Goal: Task Accomplishment & Management: Manage account settings

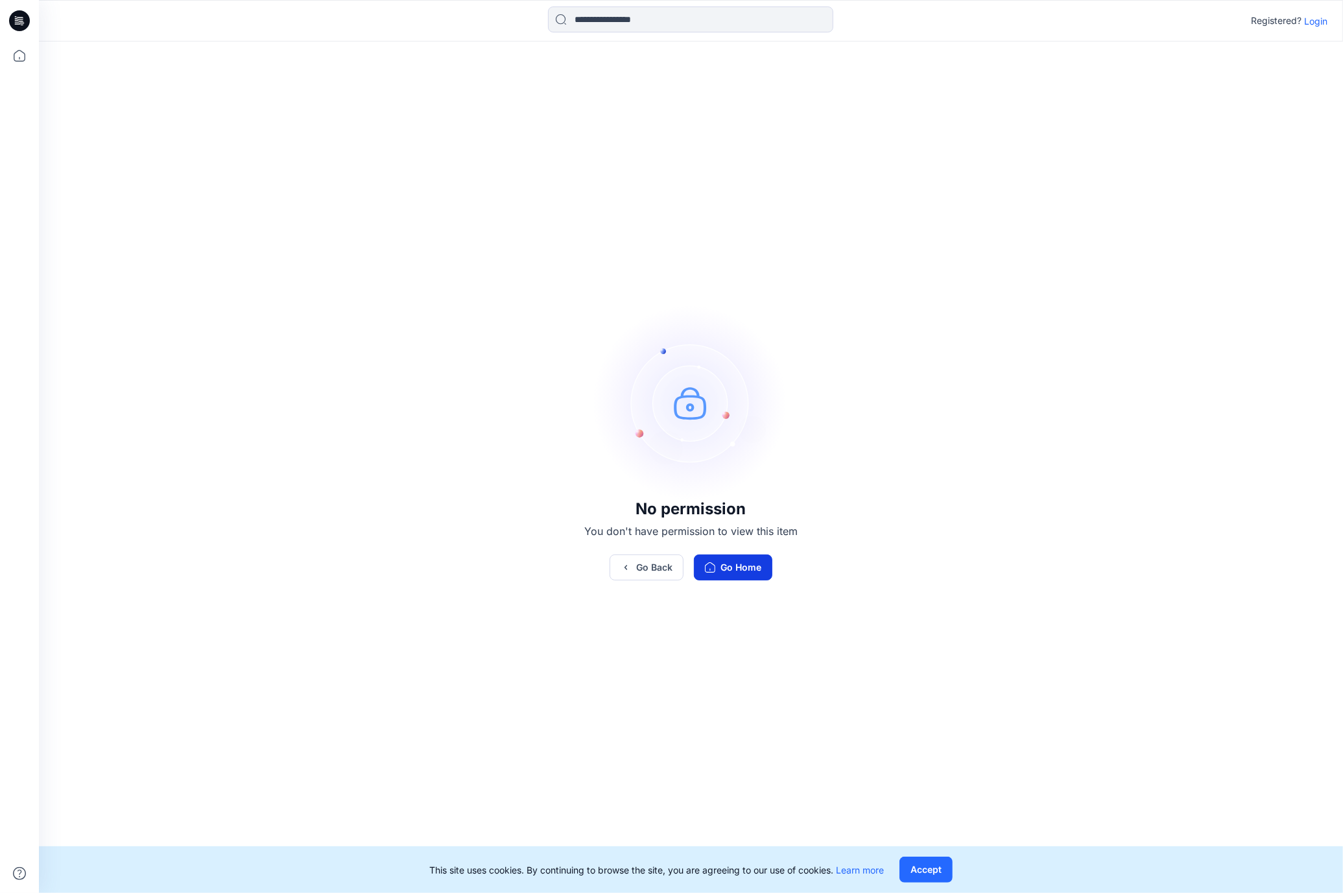
click at [772, 570] on button "Go Home" at bounding box center [733, 568] width 78 height 26
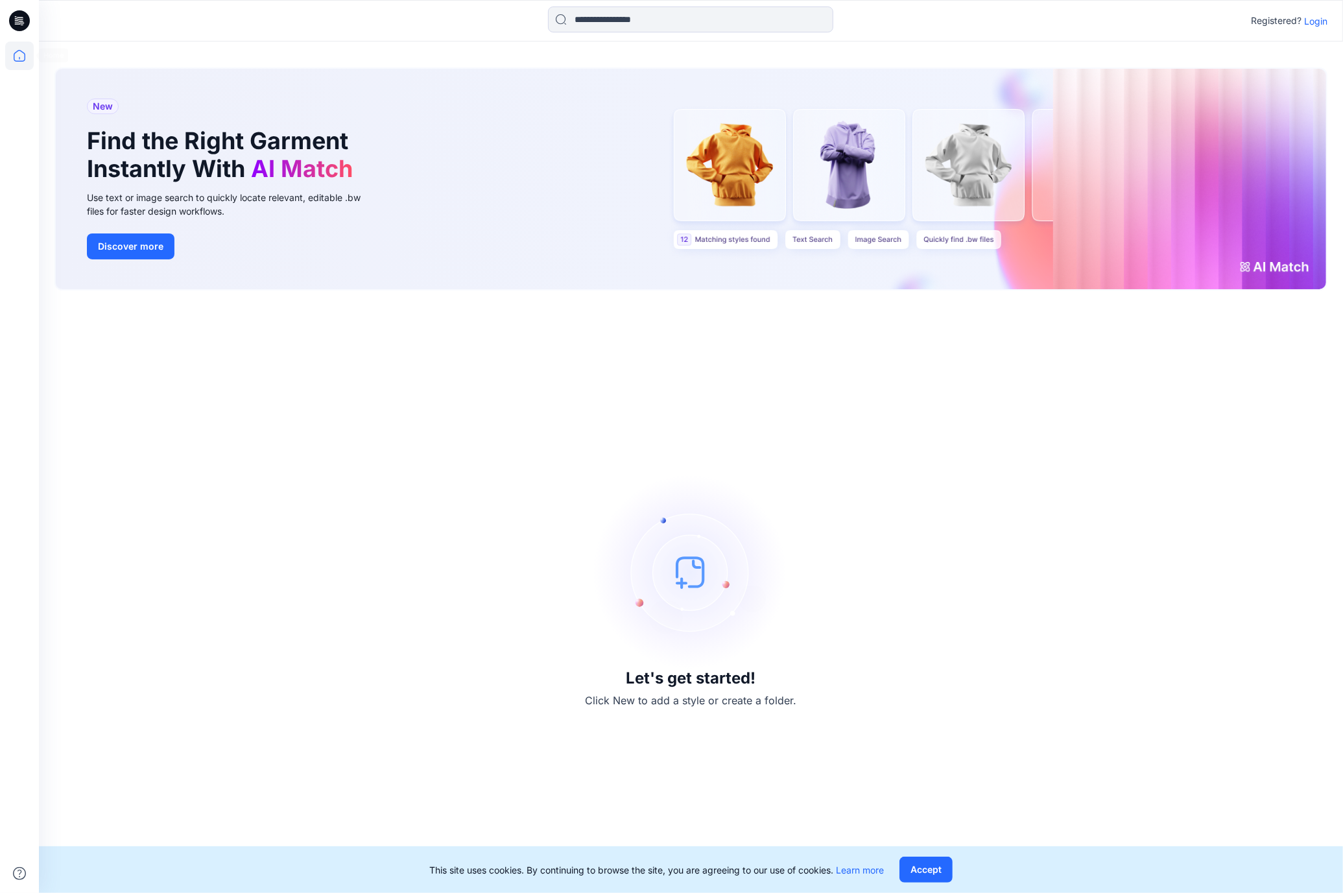
click at [18, 55] on icon at bounding box center [19, 56] width 29 height 29
click at [22, 54] on icon at bounding box center [19, 56] width 29 height 29
click at [24, 52] on icon at bounding box center [19, 56] width 29 height 29
click at [1317, 16] on p "Login" at bounding box center [1315, 21] width 23 height 14
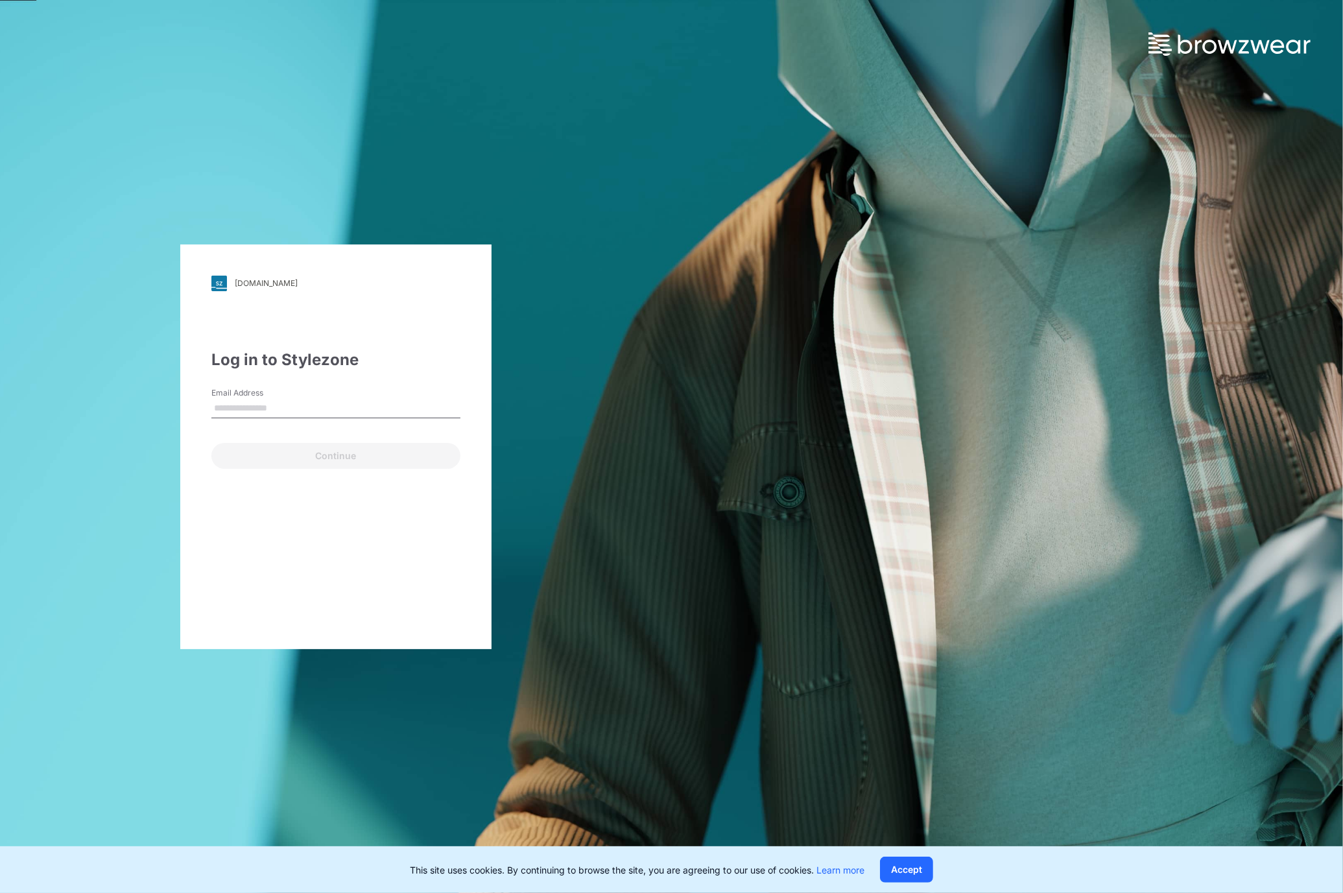
type input "**********"
click at [374, 463] on button "Continue" at bounding box center [335, 456] width 249 height 26
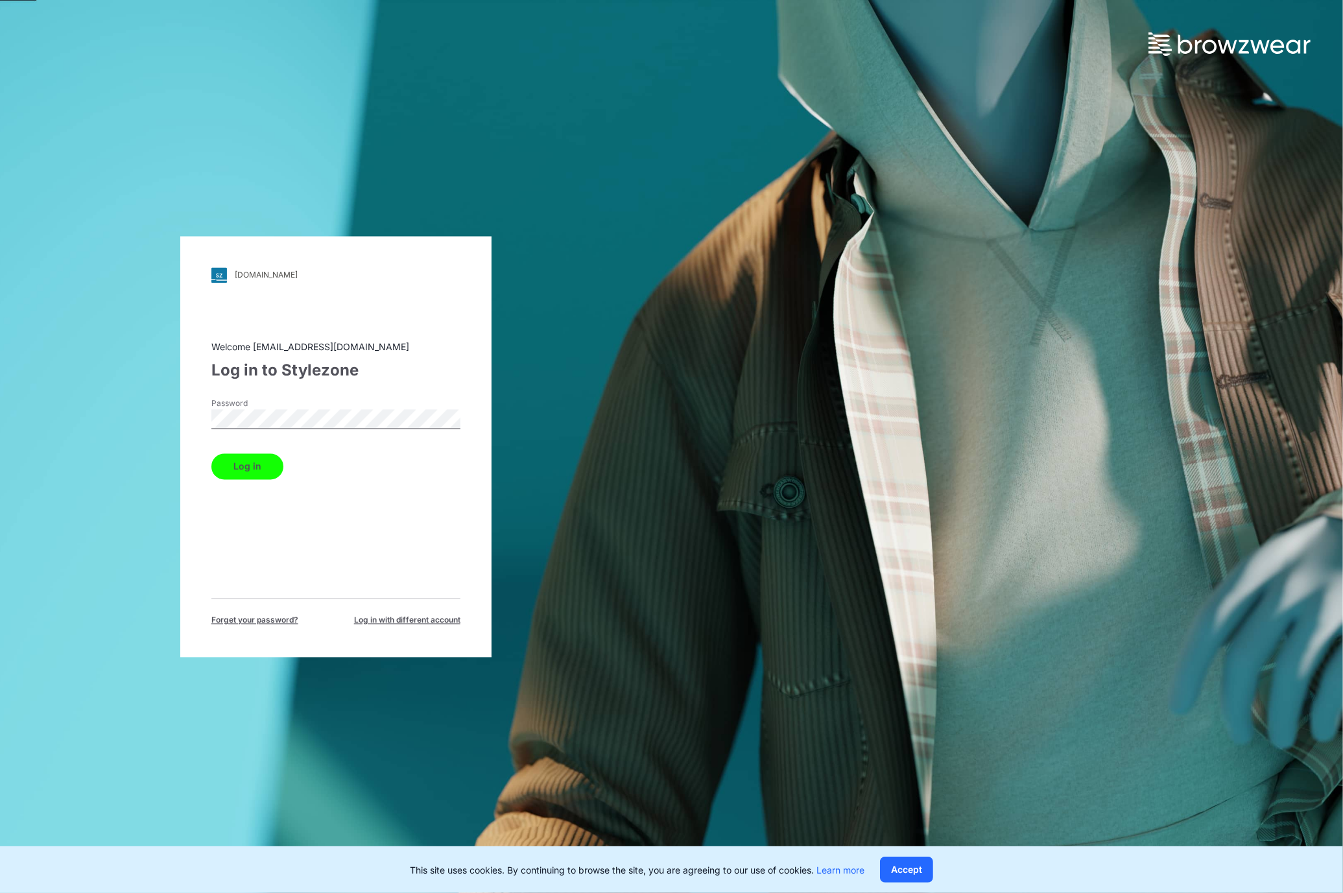
click at [250, 473] on button "Log in" at bounding box center [247, 466] width 72 height 26
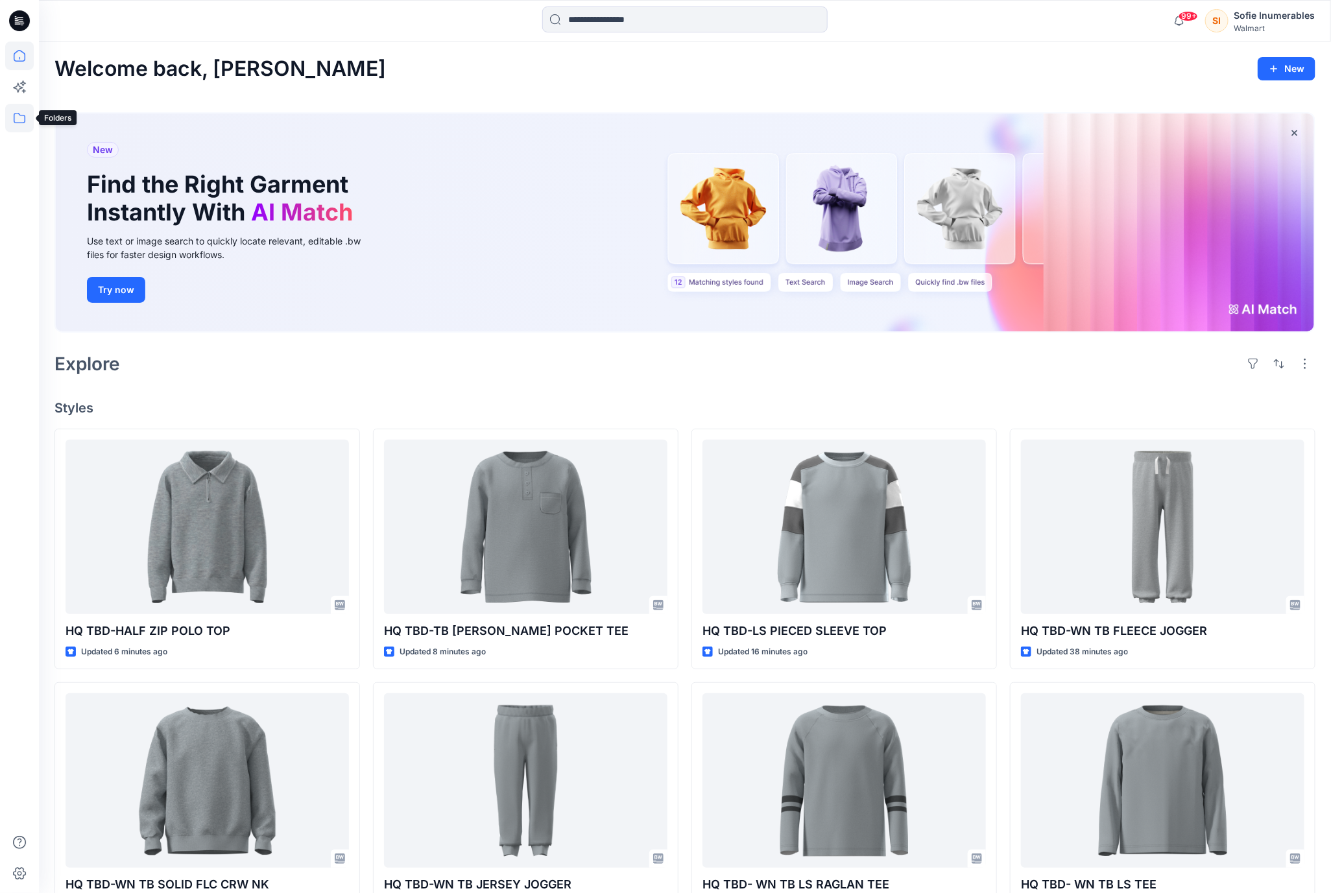
click at [21, 119] on icon at bounding box center [19, 118] width 29 height 29
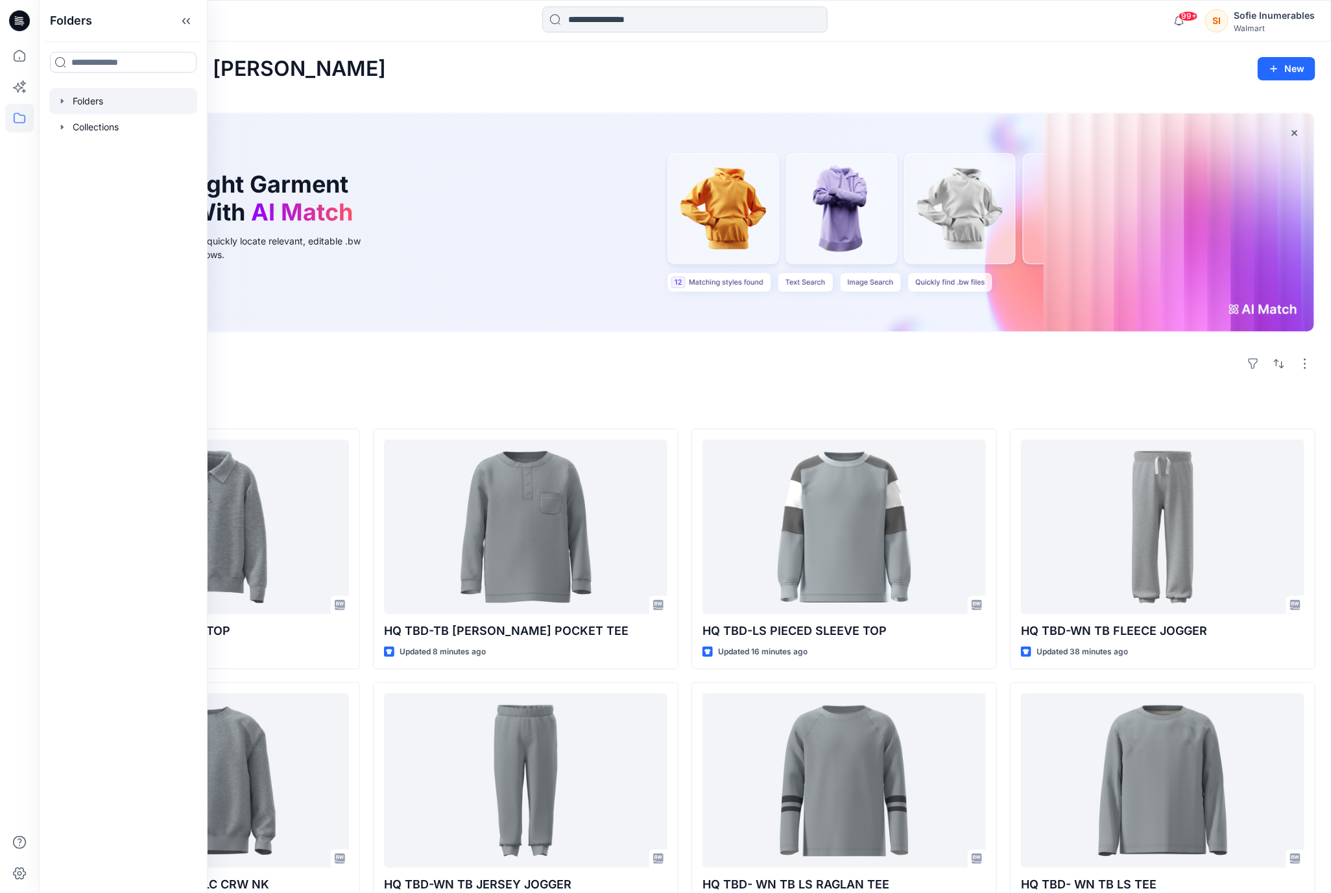
drag, startPoint x: 64, startPoint y: 107, endPoint x: 65, endPoint y: 117, distance: 10.4
click at [64, 103] on icon "button" at bounding box center [62, 101] width 3 height 5
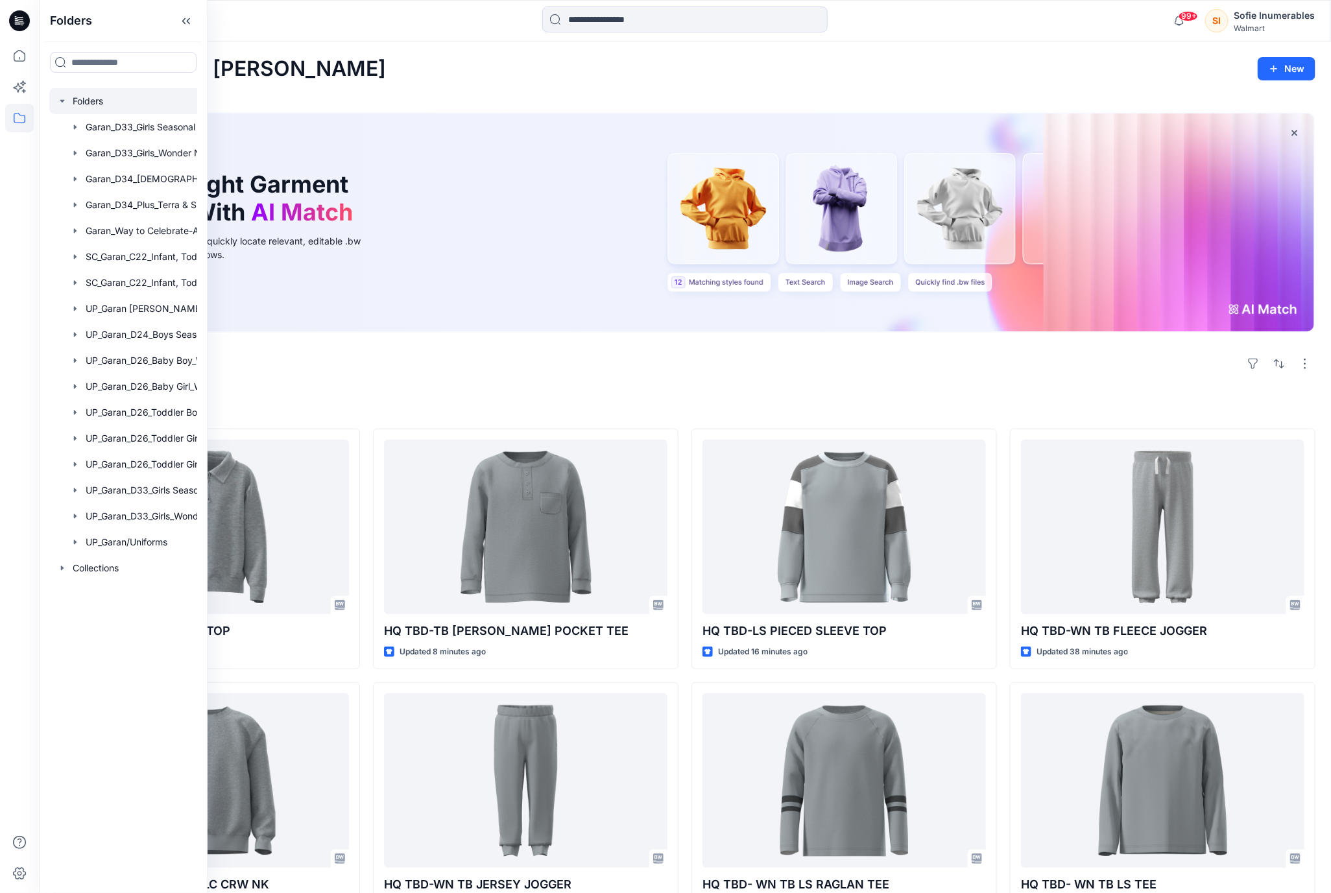
click at [64, 106] on icon "button" at bounding box center [62, 101] width 10 height 10
